Goal: Information Seeking & Learning: Learn about a topic

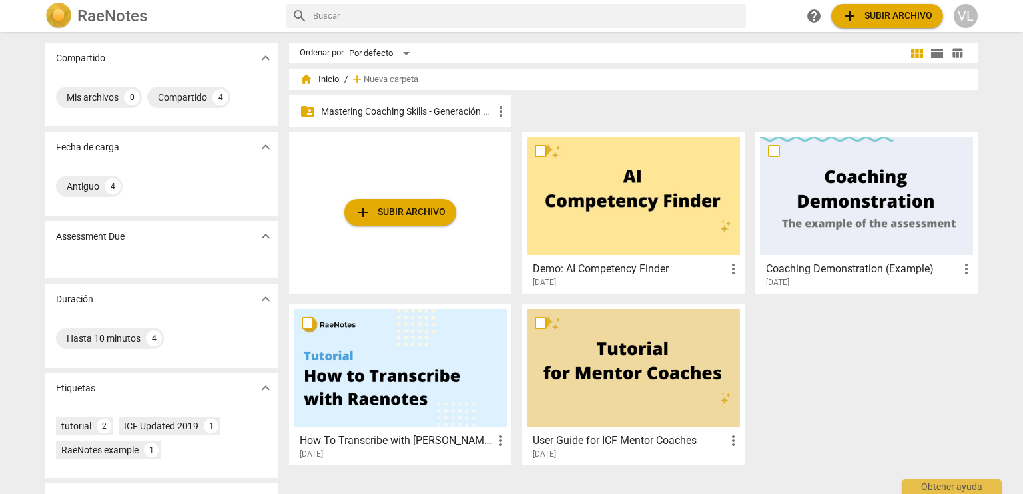
click at [410, 109] on p "Mastering Coaching Skills - Generación 32" at bounding box center [407, 112] width 172 height 14
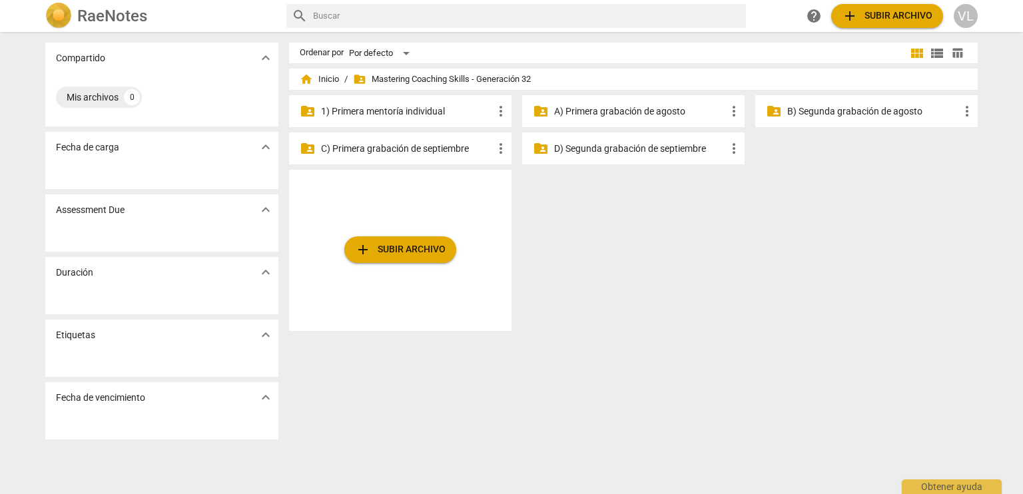
click at [410, 109] on p "1) Primera mentoría individual" at bounding box center [407, 112] width 172 height 14
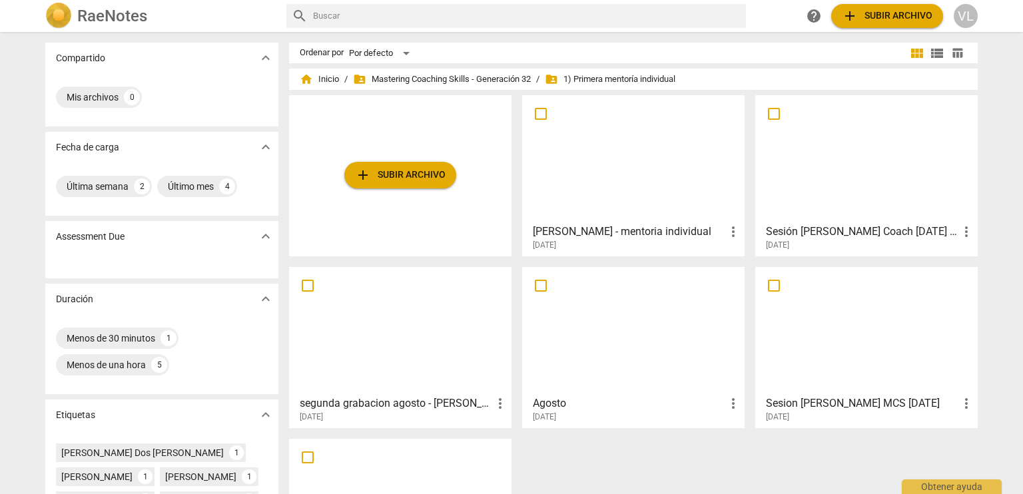
click at [826, 170] on div at bounding box center [866, 159] width 213 height 118
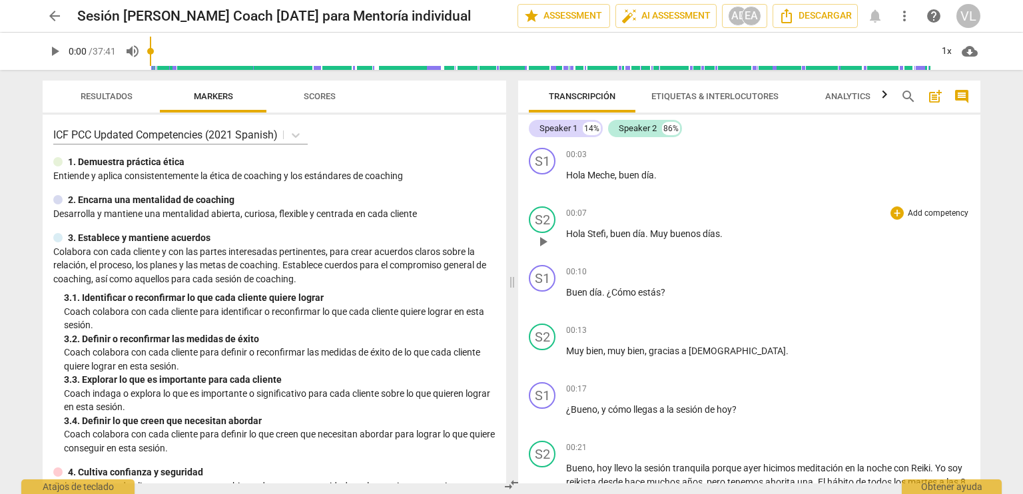
drag, startPoint x: 980, startPoint y: 150, endPoint x: 973, endPoint y: 207, distance: 57.0
click at [973, 207] on div "Transcripción Etiquetas & Interlocutores Analytics search post_add comment Spea…" at bounding box center [752, 282] width 478 height 424
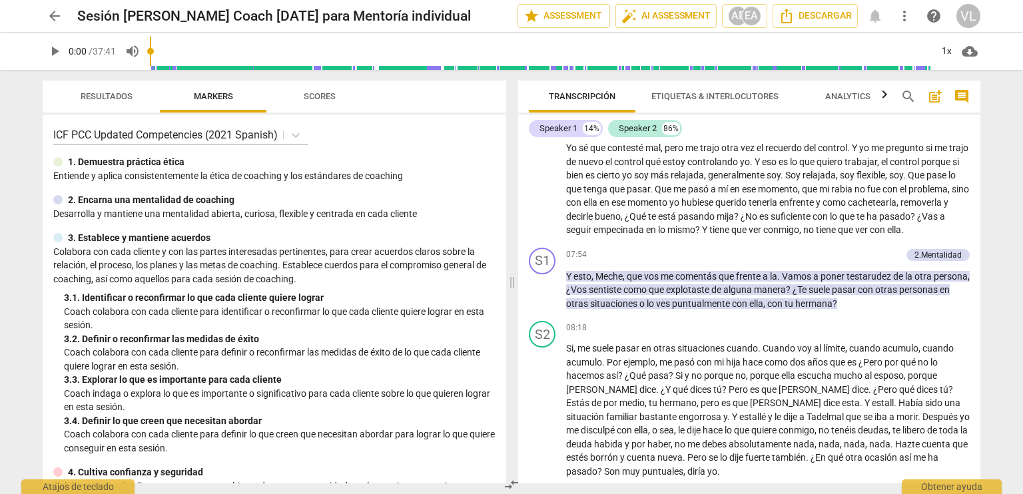
scroll to position [1355, 0]
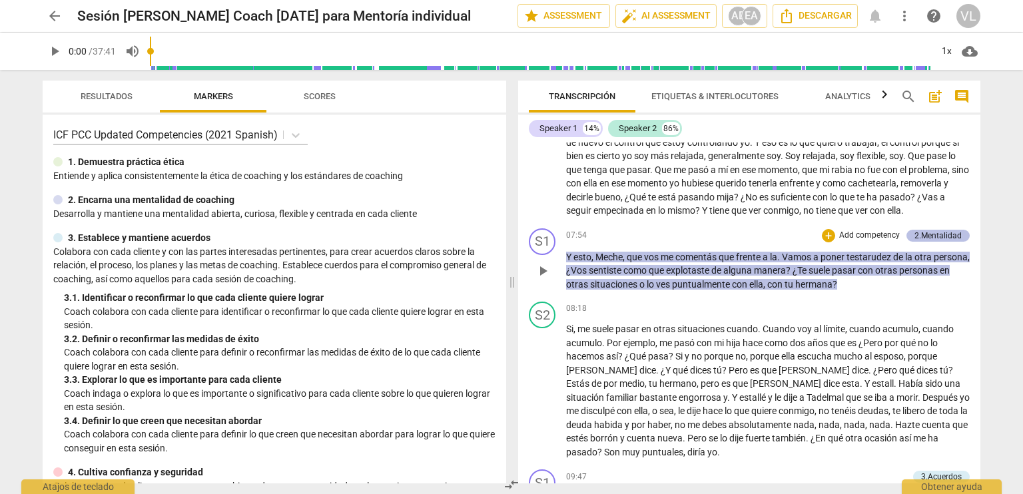
click at [932, 230] on div "2.Mentalidad" at bounding box center [937, 236] width 47 height 12
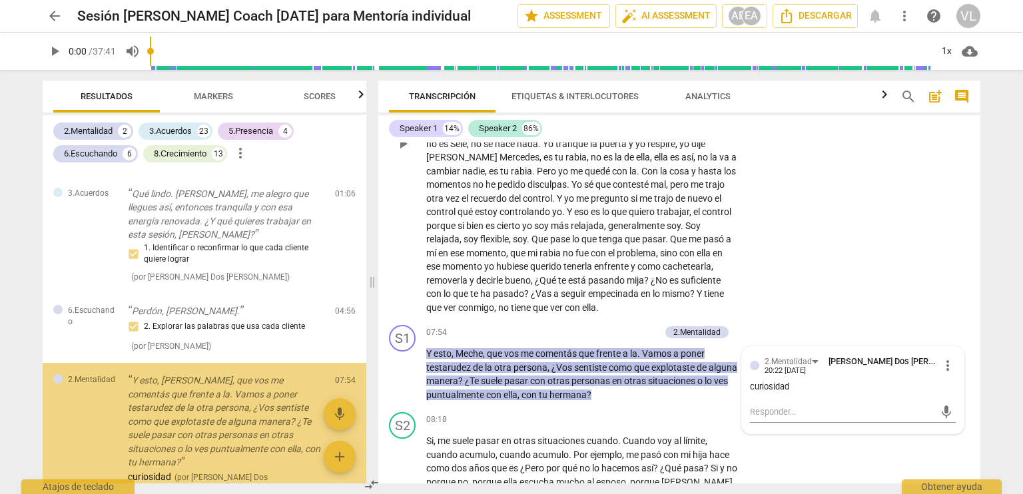
scroll to position [112, 0]
click at [932, 205] on div "S2 play_arrow pause 05:00 + Add competency keyboard_arrow_right En [GEOGRAPHIC_…" at bounding box center [679, 133] width 602 height 374
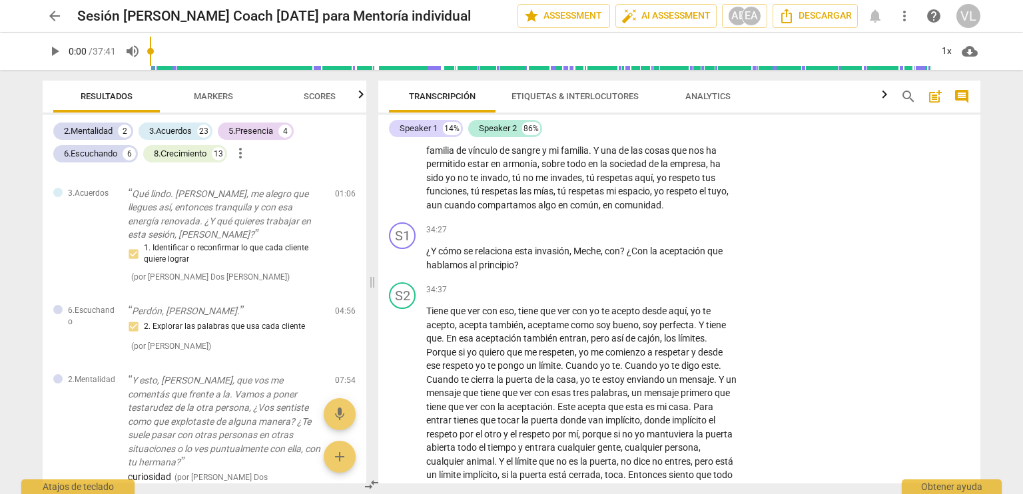
scroll to position [6981, 0]
